Goal: Complete application form

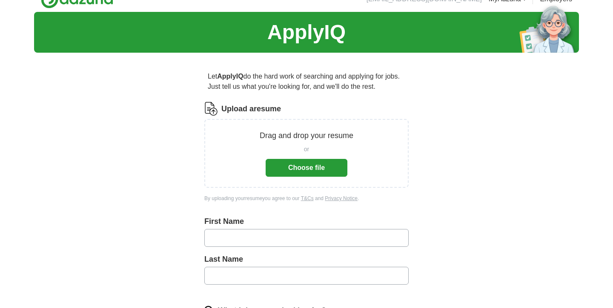
scroll to position [16, 0]
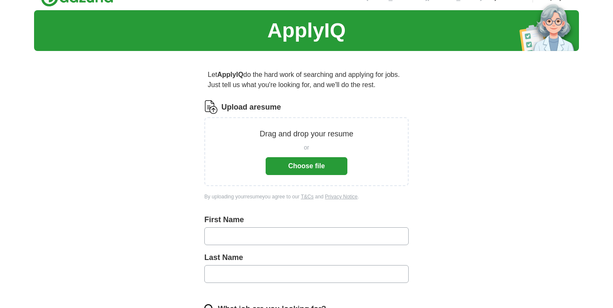
click at [254, 235] on input "text" at bounding box center [306, 237] width 204 height 18
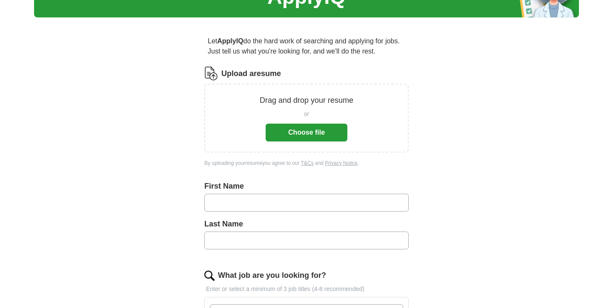
scroll to position [86, 0]
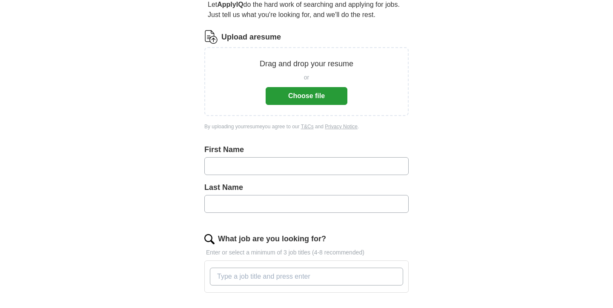
click at [286, 90] on button "Choose file" at bounding box center [306, 96] width 82 height 18
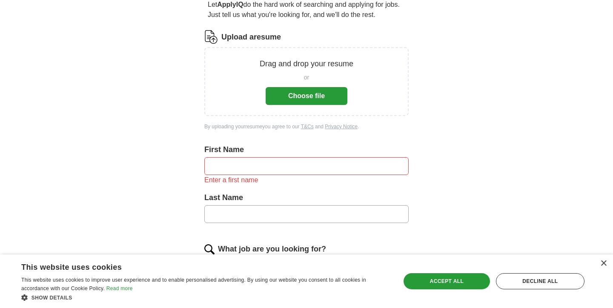
scroll to position [0, 0]
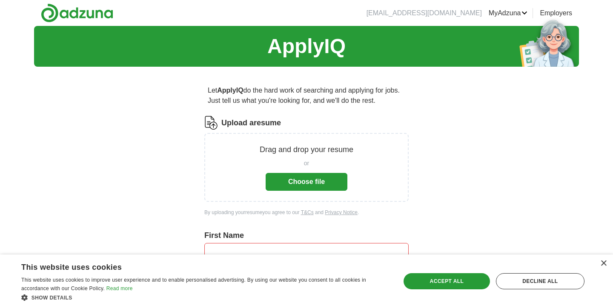
click at [295, 189] on button "Choose file" at bounding box center [306, 182] width 82 height 18
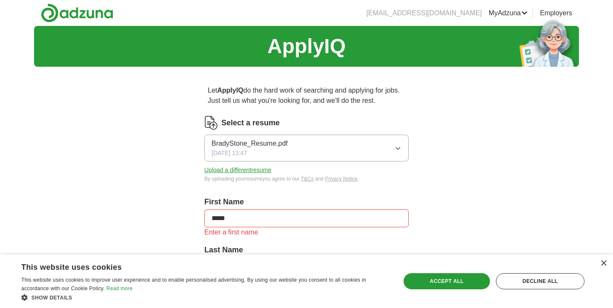
type input "*****"
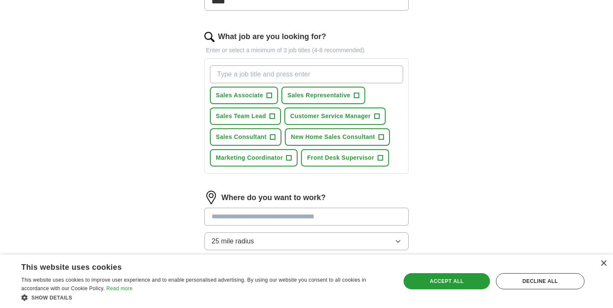
scroll to position [251, 0]
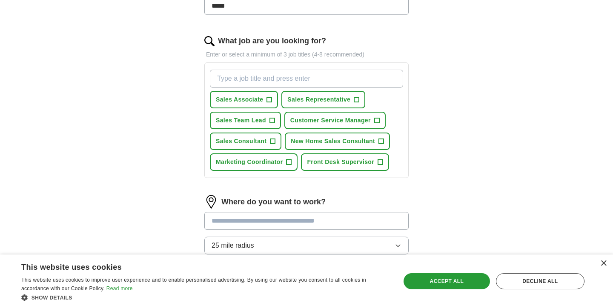
click at [255, 80] on input "What job are you looking for?" at bounding box center [306, 79] width 193 height 18
click at [239, 83] on input "medical sale" at bounding box center [306, 79] width 193 height 18
type input "Medical Sales Representative"
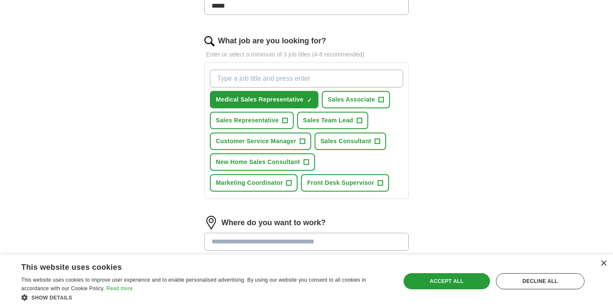
click at [270, 76] on input "What job are you looking for?" at bounding box center [306, 79] width 193 height 18
type input "Pharmaceutical Sales Representative"
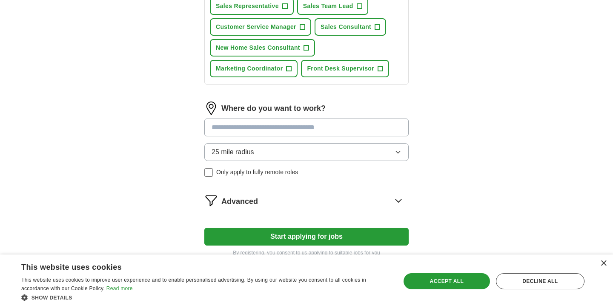
scroll to position [389, 0]
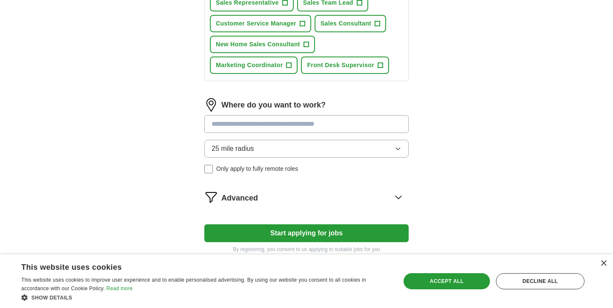
click at [274, 130] on input at bounding box center [306, 124] width 204 height 18
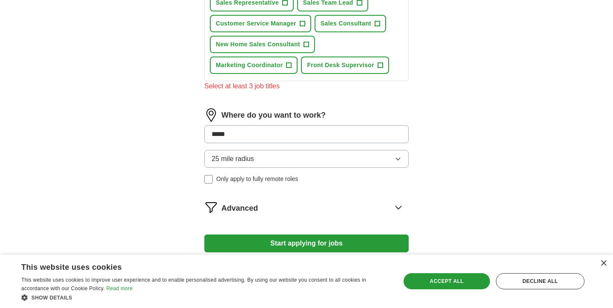
type input "******"
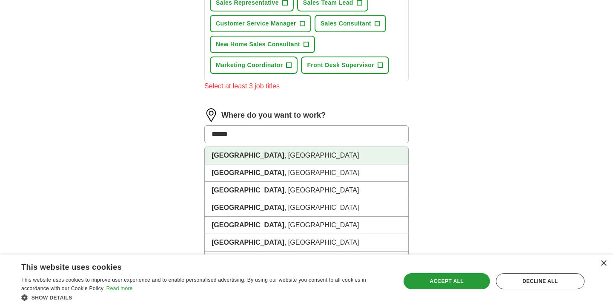
click at [259, 154] on li "[GEOGRAPHIC_DATA] , [GEOGRAPHIC_DATA]" at bounding box center [306, 155] width 203 height 17
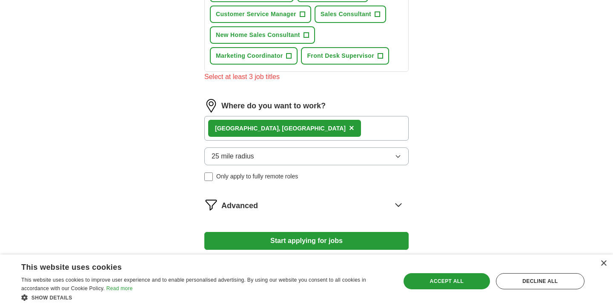
scroll to position [399, 0]
click at [238, 154] on span "25 mile radius" at bounding box center [232, 156] width 43 height 10
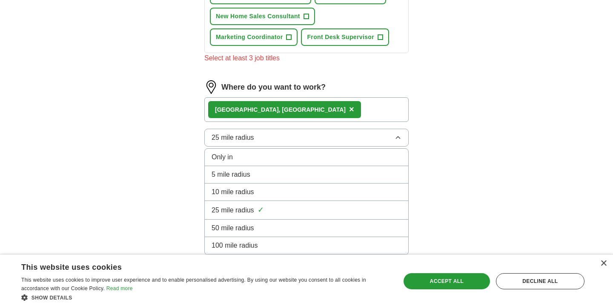
scroll to position [428, 0]
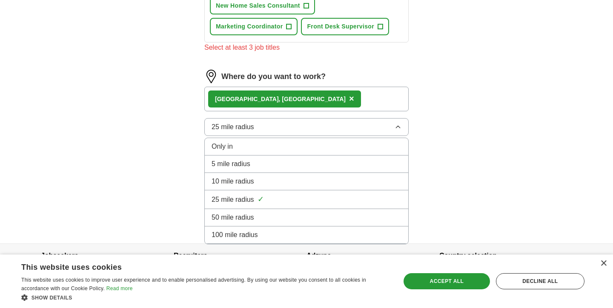
click at [243, 205] on span "25 mile radius" at bounding box center [232, 200] width 43 height 10
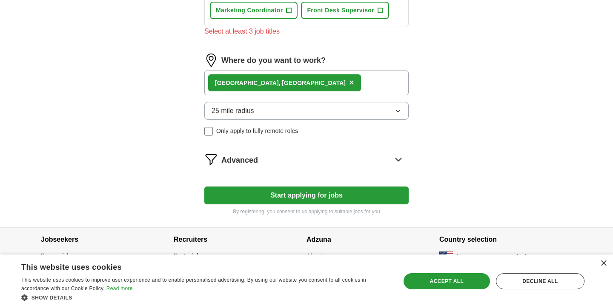
scroll to position [446, 0]
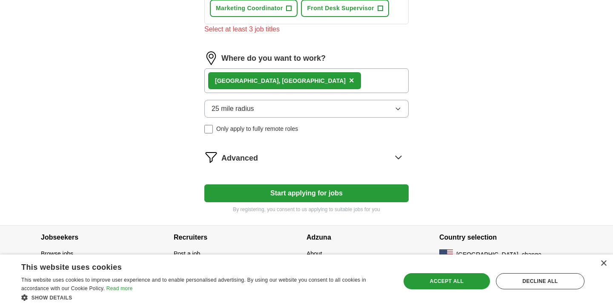
click at [240, 191] on button "Start applying for jobs" at bounding box center [306, 194] width 204 height 18
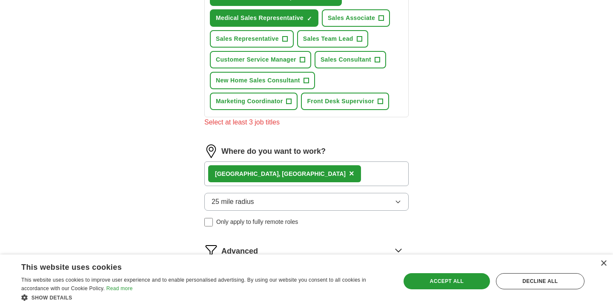
scroll to position [342, 0]
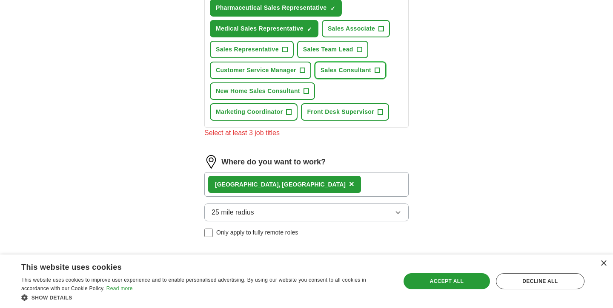
click at [333, 68] on span "Sales Consultant" at bounding box center [345, 70] width 51 height 9
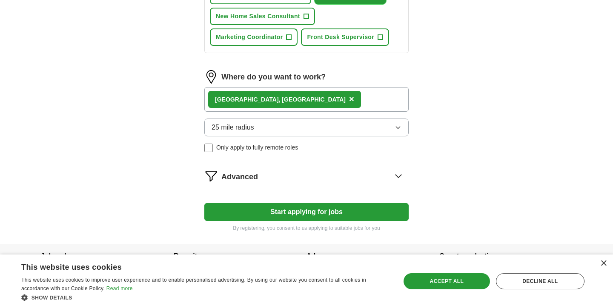
scroll to position [439, 0]
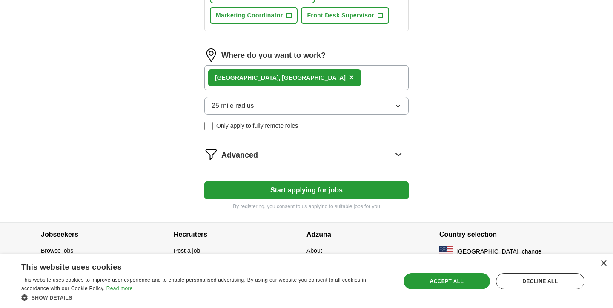
click at [249, 192] on button "Start applying for jobs" at bounding box center [306, 191] width 204 height 18
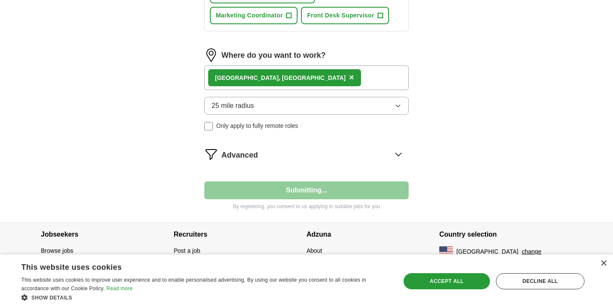
select select "**"
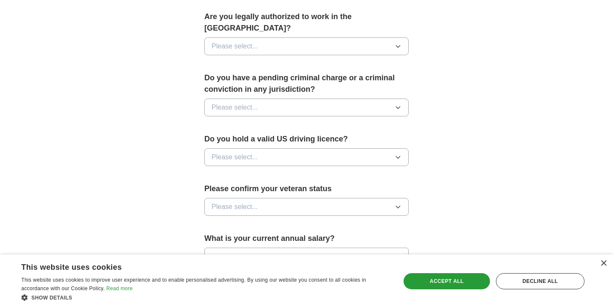
scroll to position [493, 0]
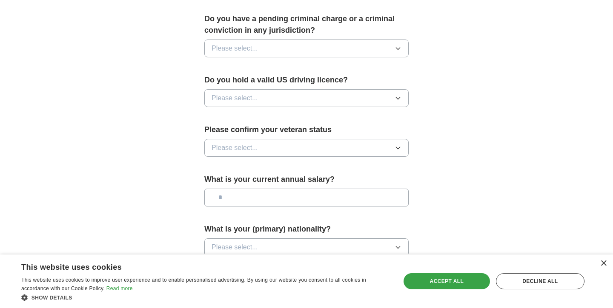
click at [428, 278] on div "Accept all" at bounding box center [446, 282] width 86 height 16
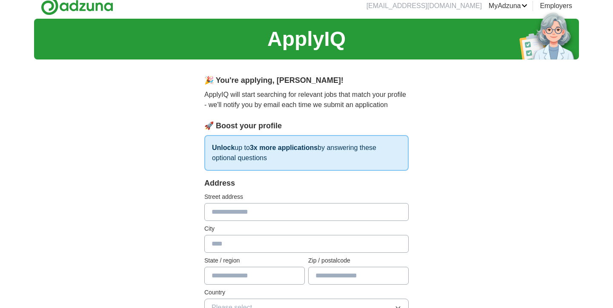
scroll to position [0, 0]
